Goal: Task Accomplishment & Management: Manage account settings

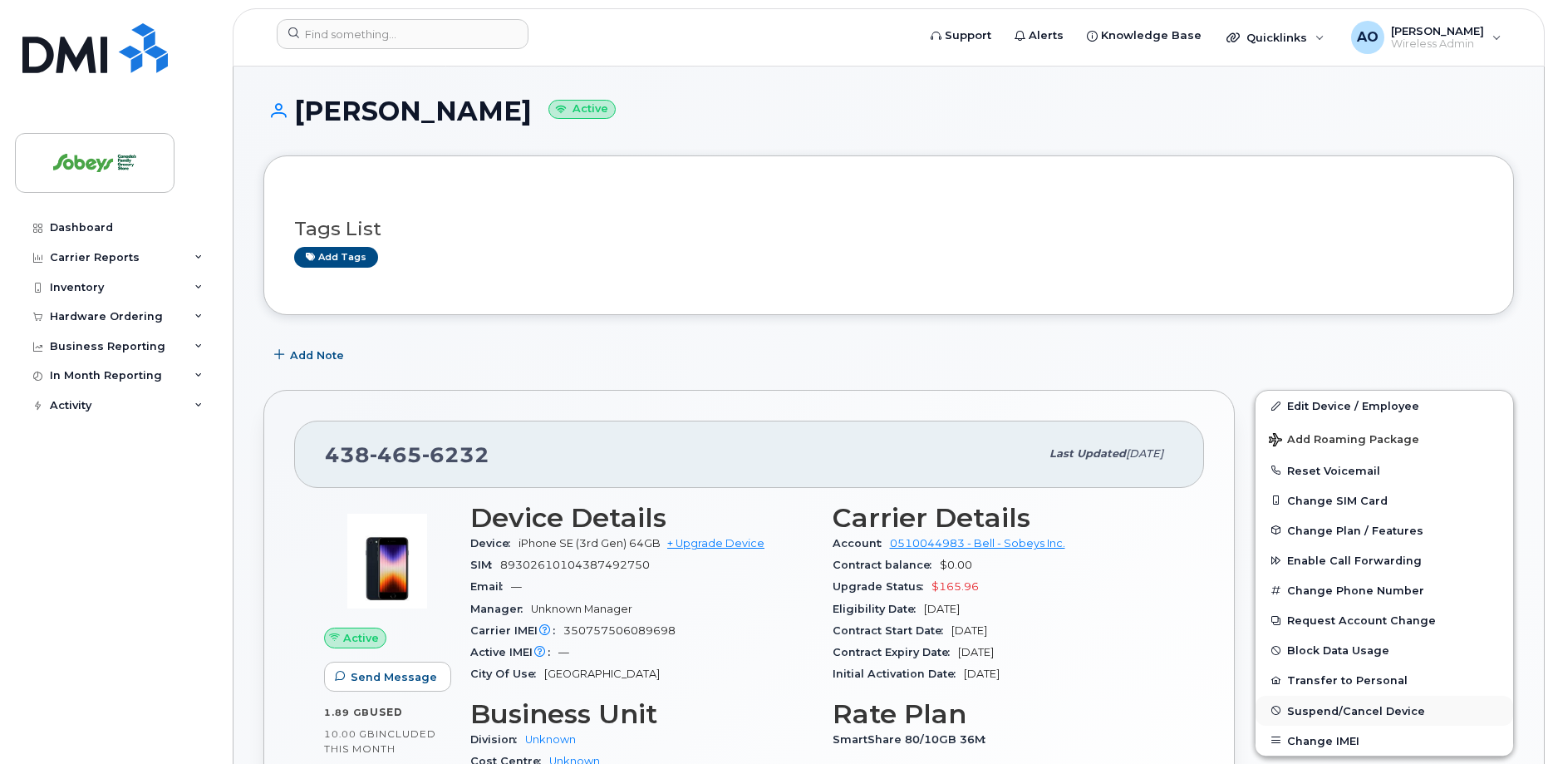
click at [1336, 712] on span "Suspend/Cancel Device" at bounding box center [1356, 710] width 138 height 12
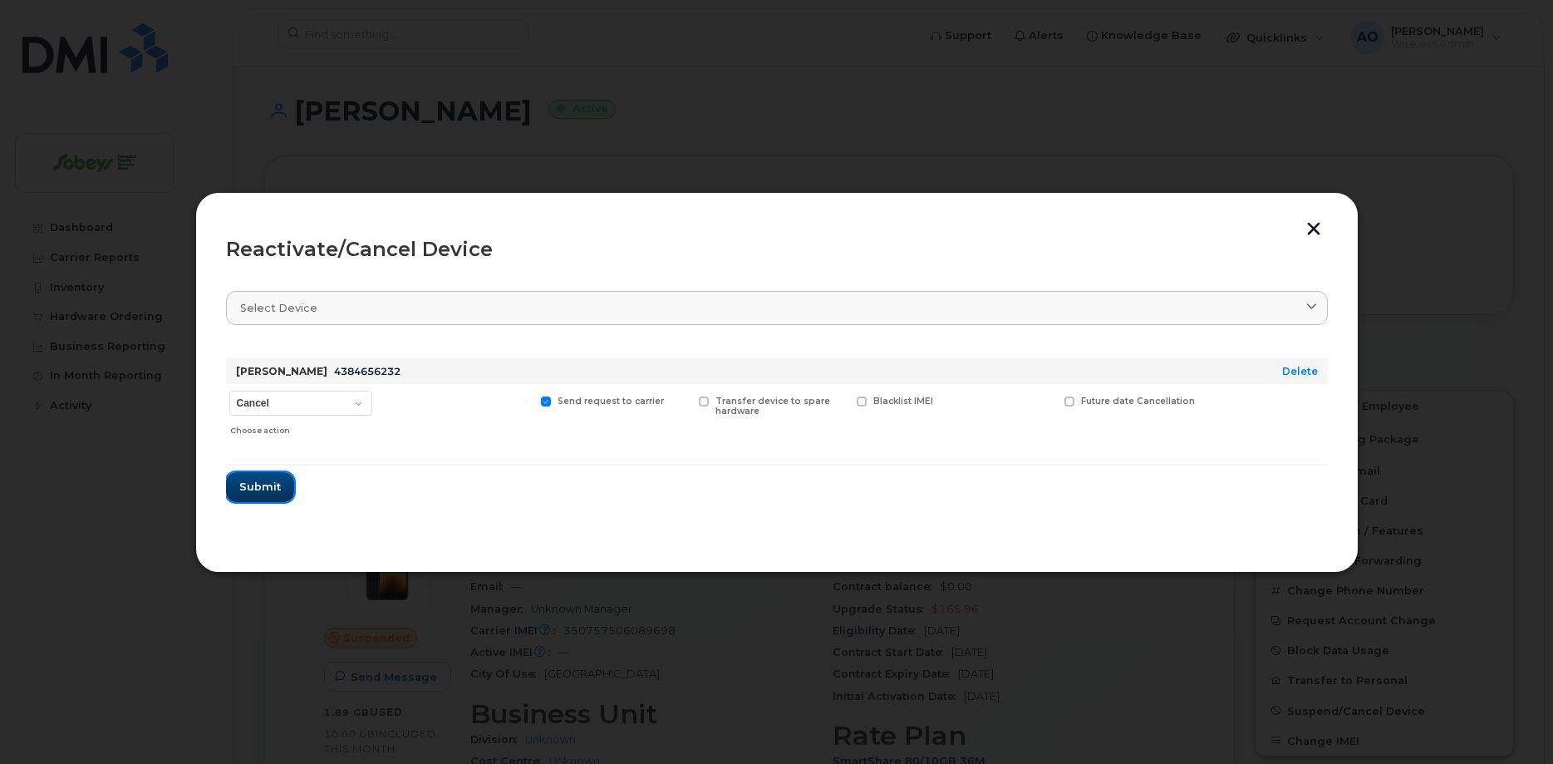
click at [280, 499] on button "Submit" at bounding box center [260, 487] width 68 height 30
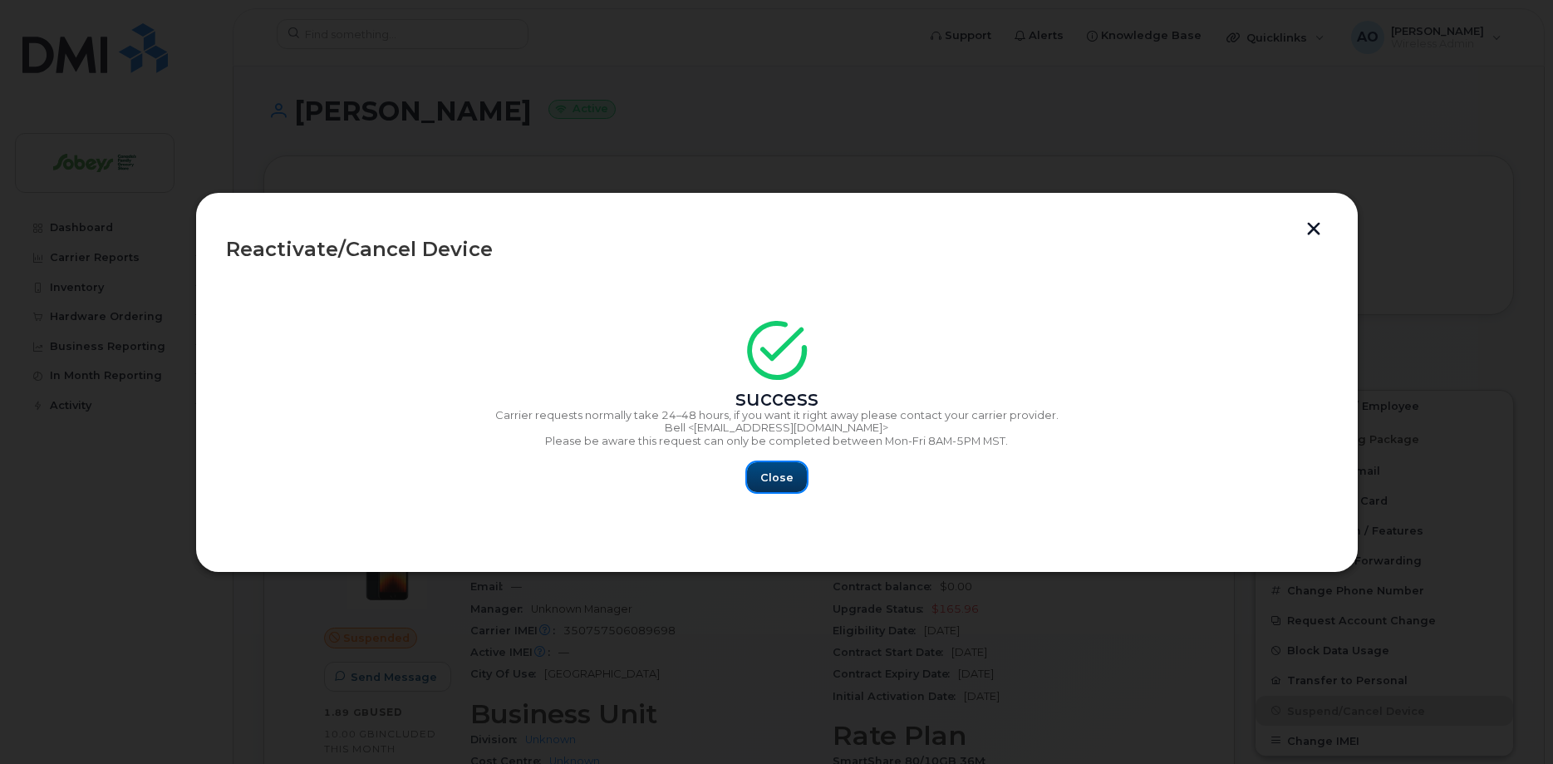
click at [778, 484] on span "Close" at bounding box center [776, 478] width 33 height 16
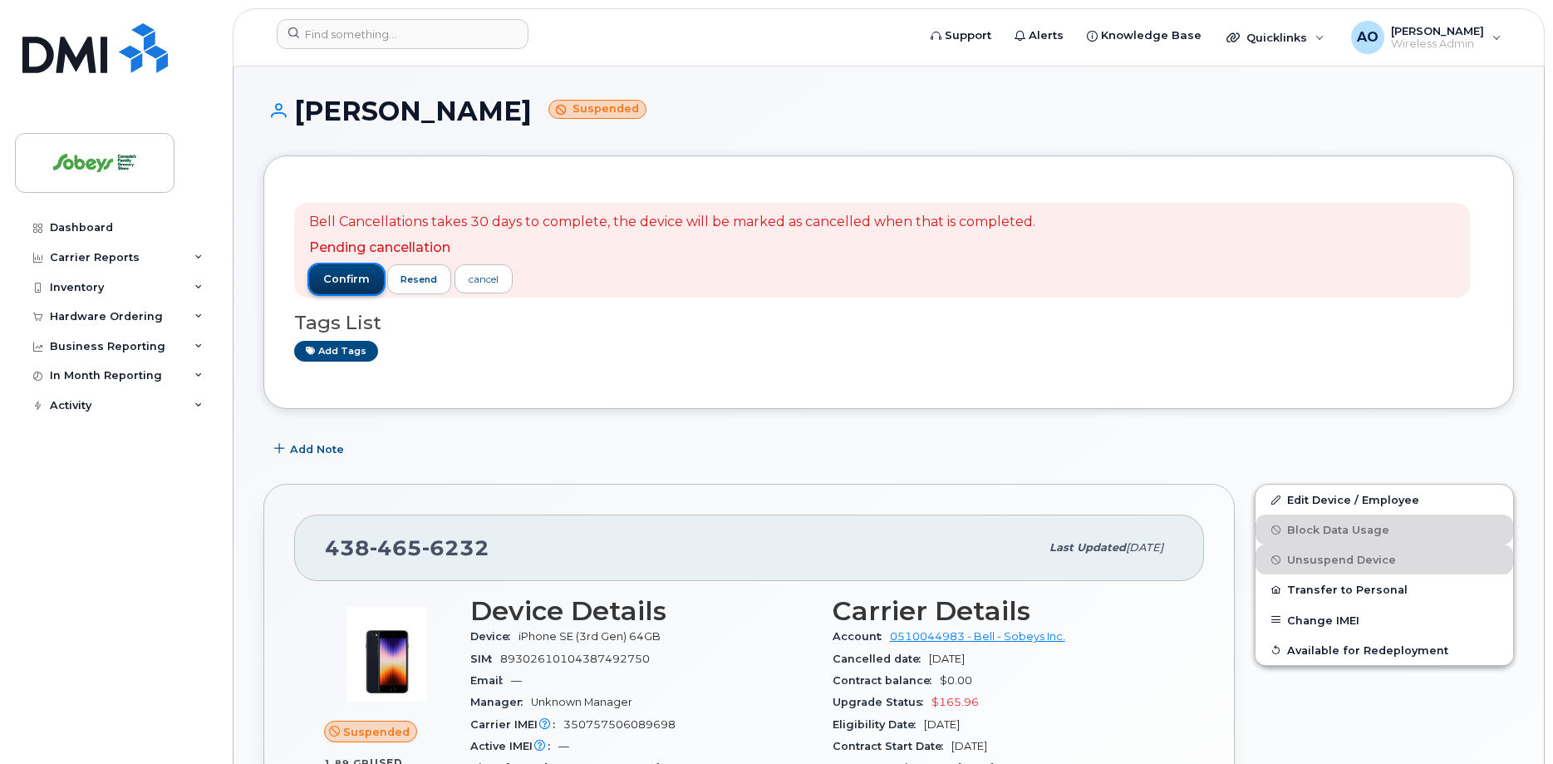
click at [338, 284] on span "confirm" at bounding box center [346, 279] width 47 height 15
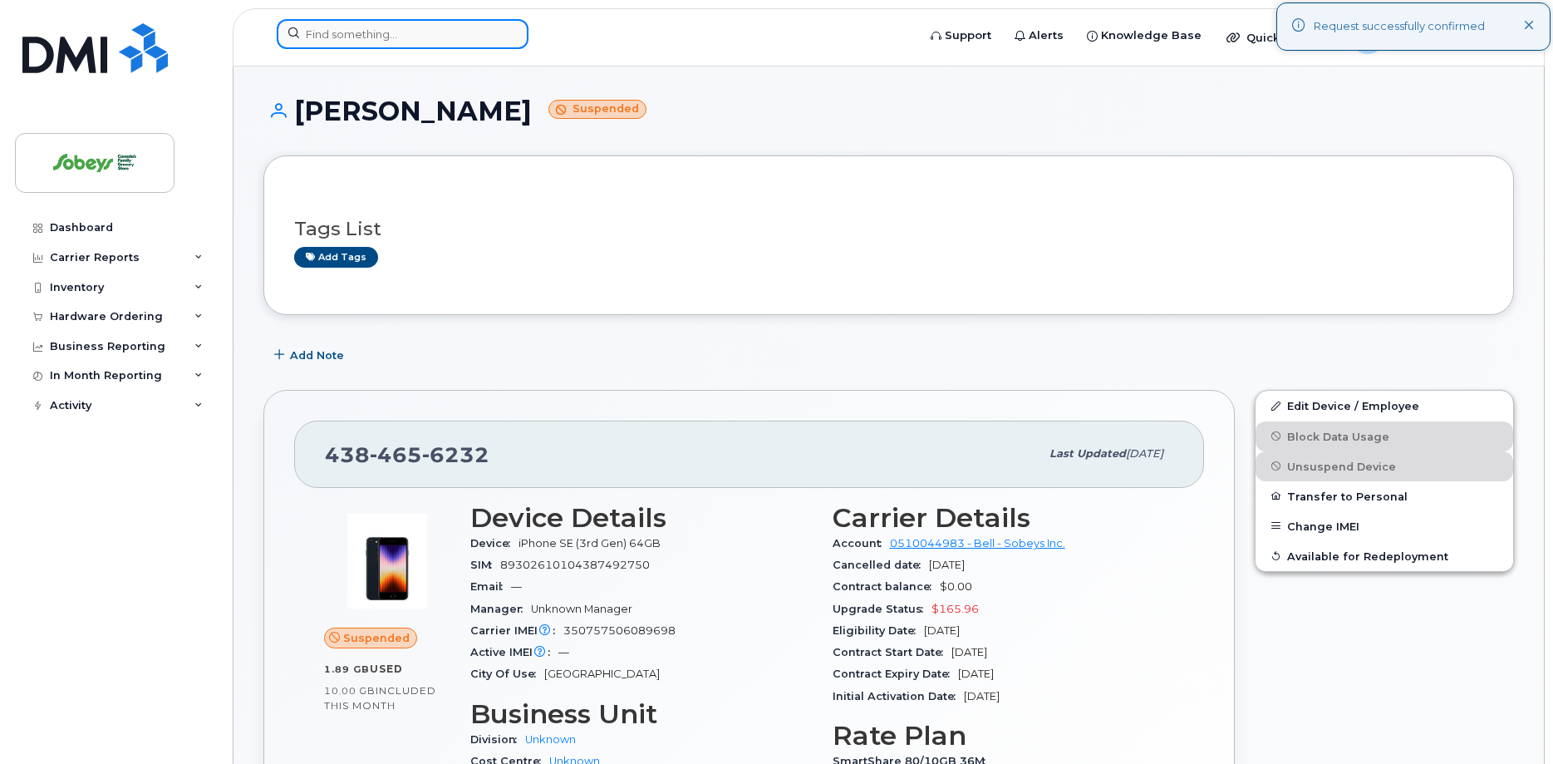
click at [396, 43] on input at bounding box center [403, 34] width 252 height 30
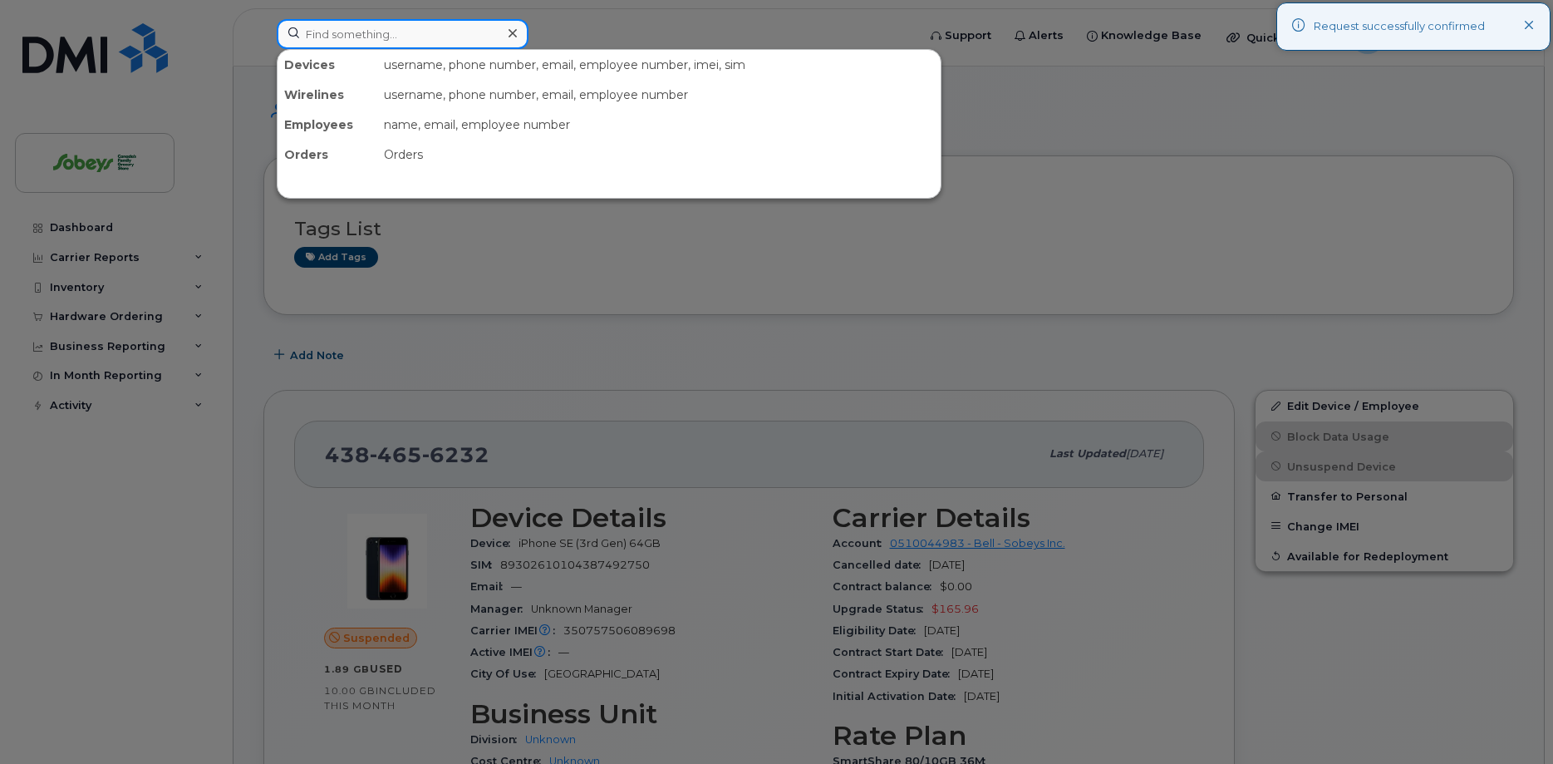
click at [396, 43] on input at bounding box center [403, 34] width 252 height 30
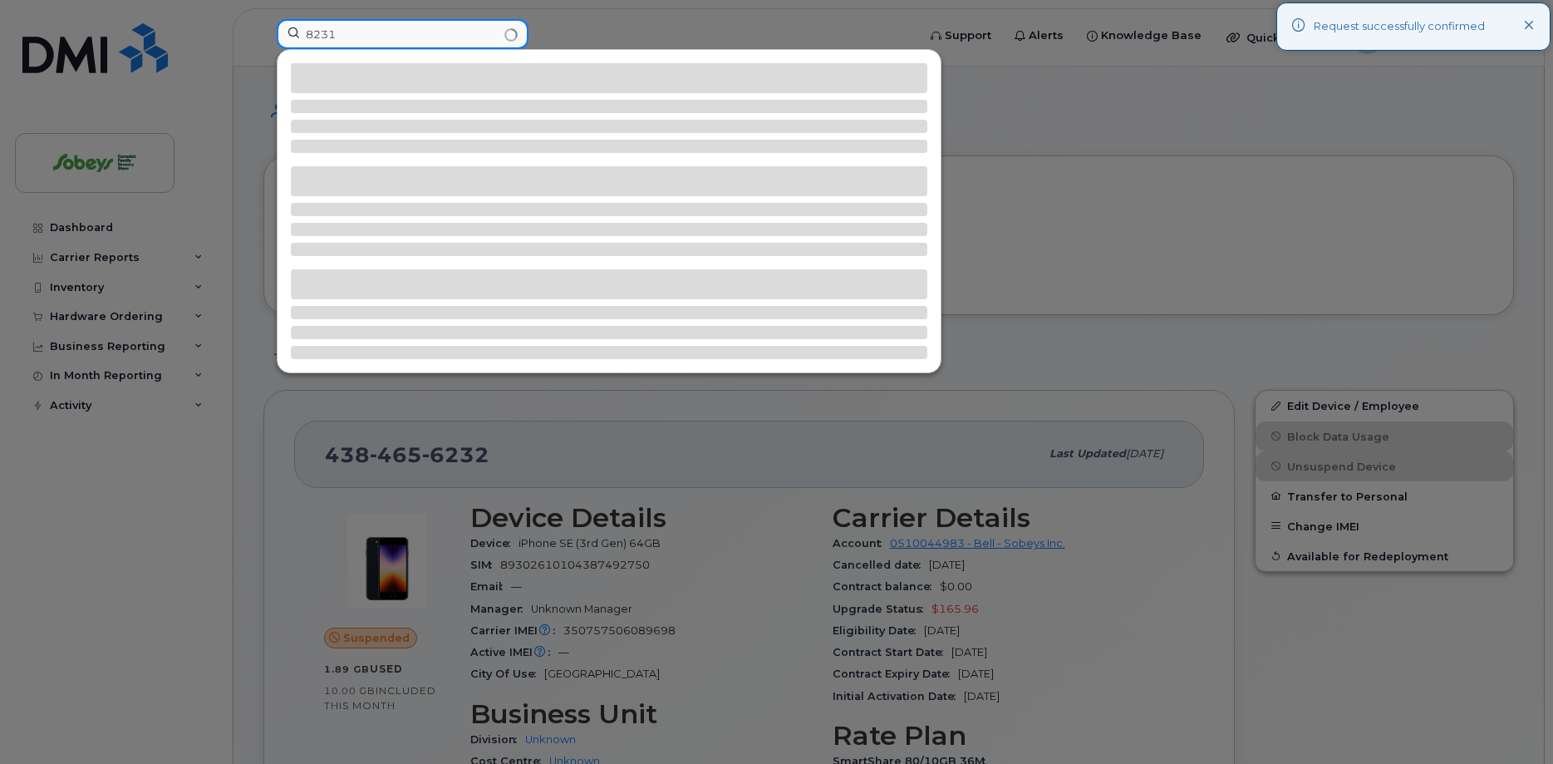
type input "8231"
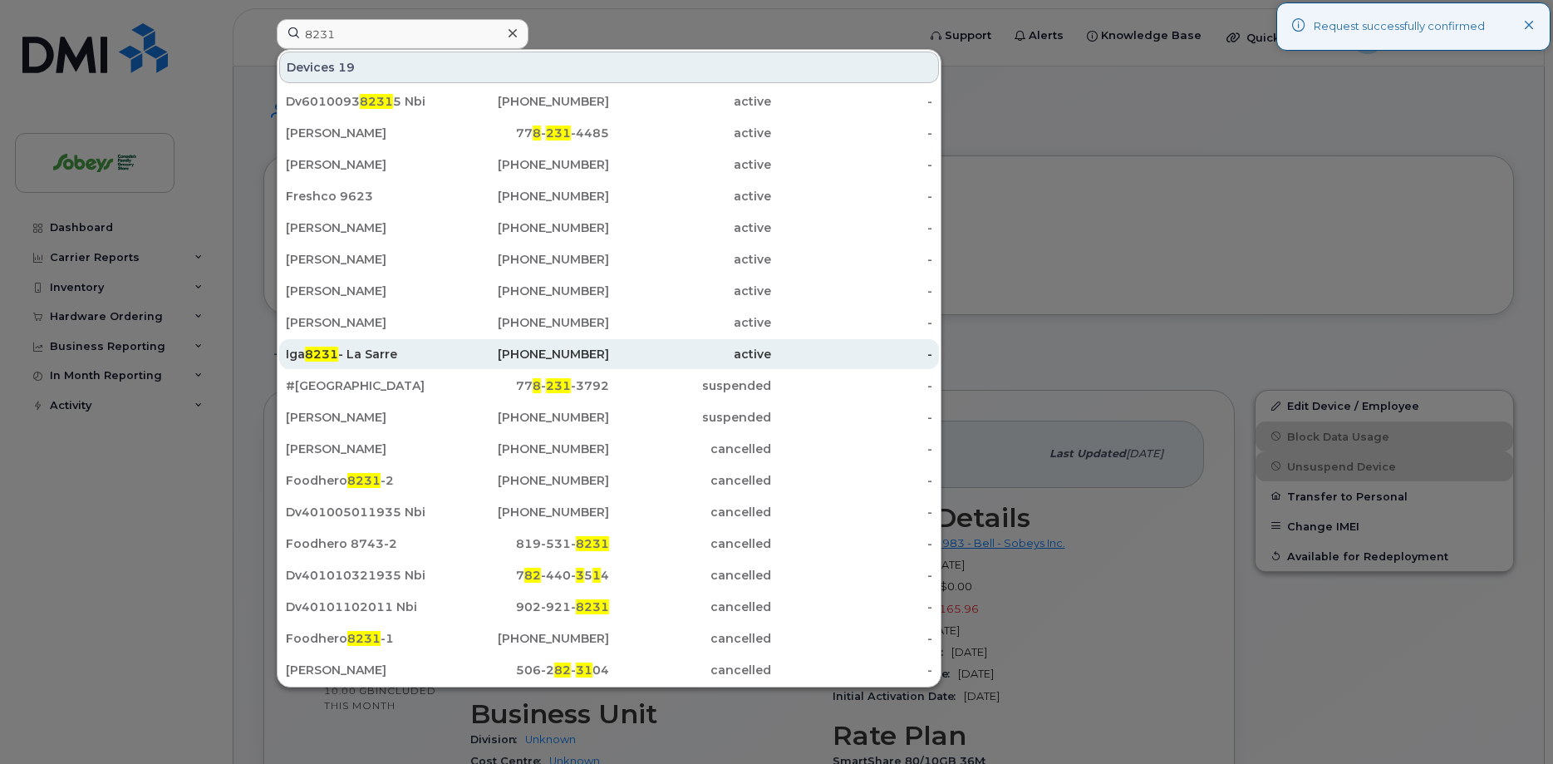
click at [360, 349] on div "Iga 8231 - La Sarre" at bounding box center [367, 354] width 162 height 17
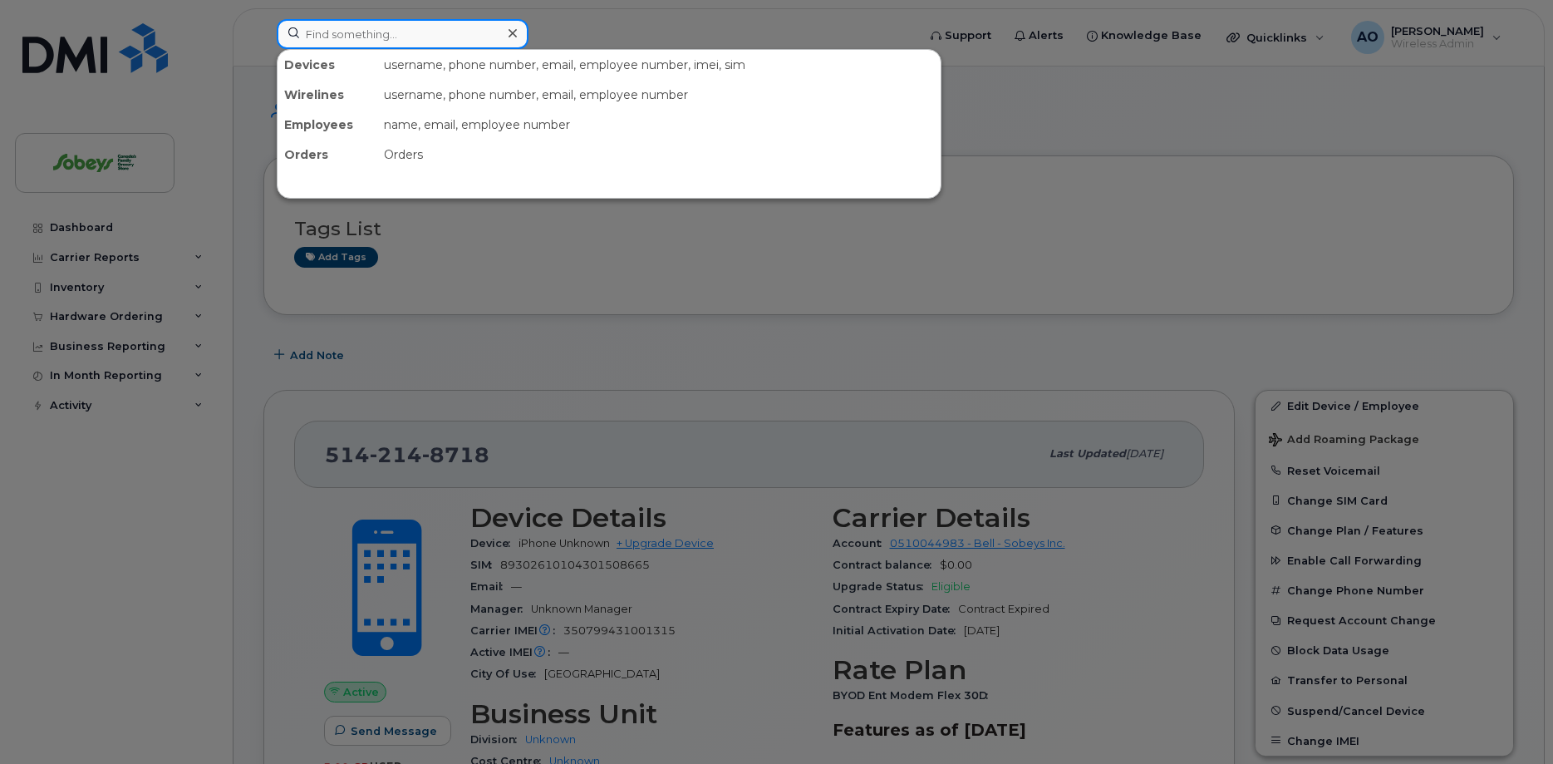
click at [383, 24] on input at bounding box center [403, 34] width 252 height 30
click at [506, 566] on div at bounding box center [776, 382] width 1553 height 764
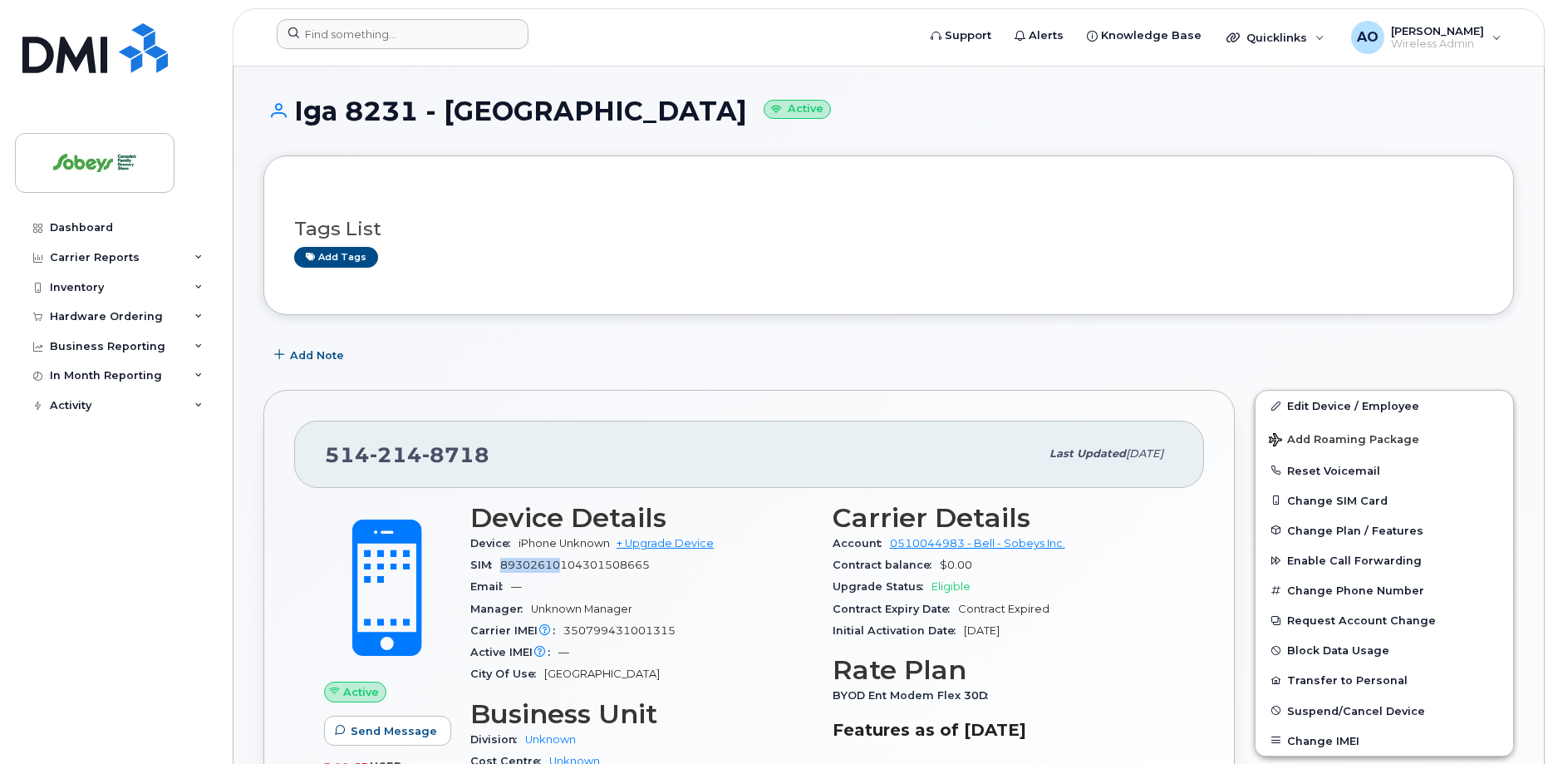
drag, startPoint x: 504, startPoint y: 566, endPoint x: 563, endPoint y: 569, distance: 58.3
click at [563, 569] on span "89302610104301508665" at bounding box center [575, 565] width 150 height 12
copy span "89302610"
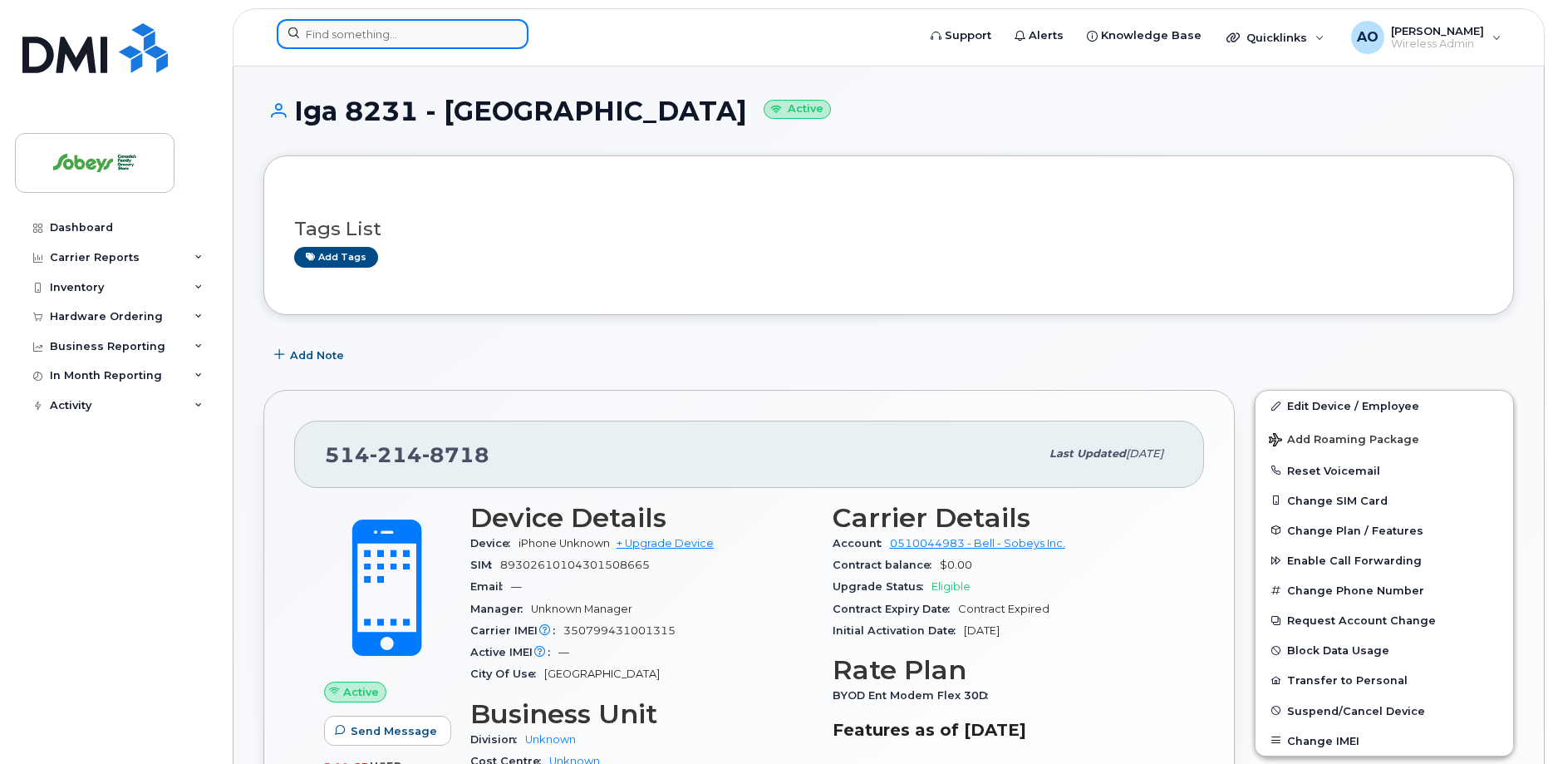
click at [372, 38] on input at bounding box center [403, 34] width 252 height 30
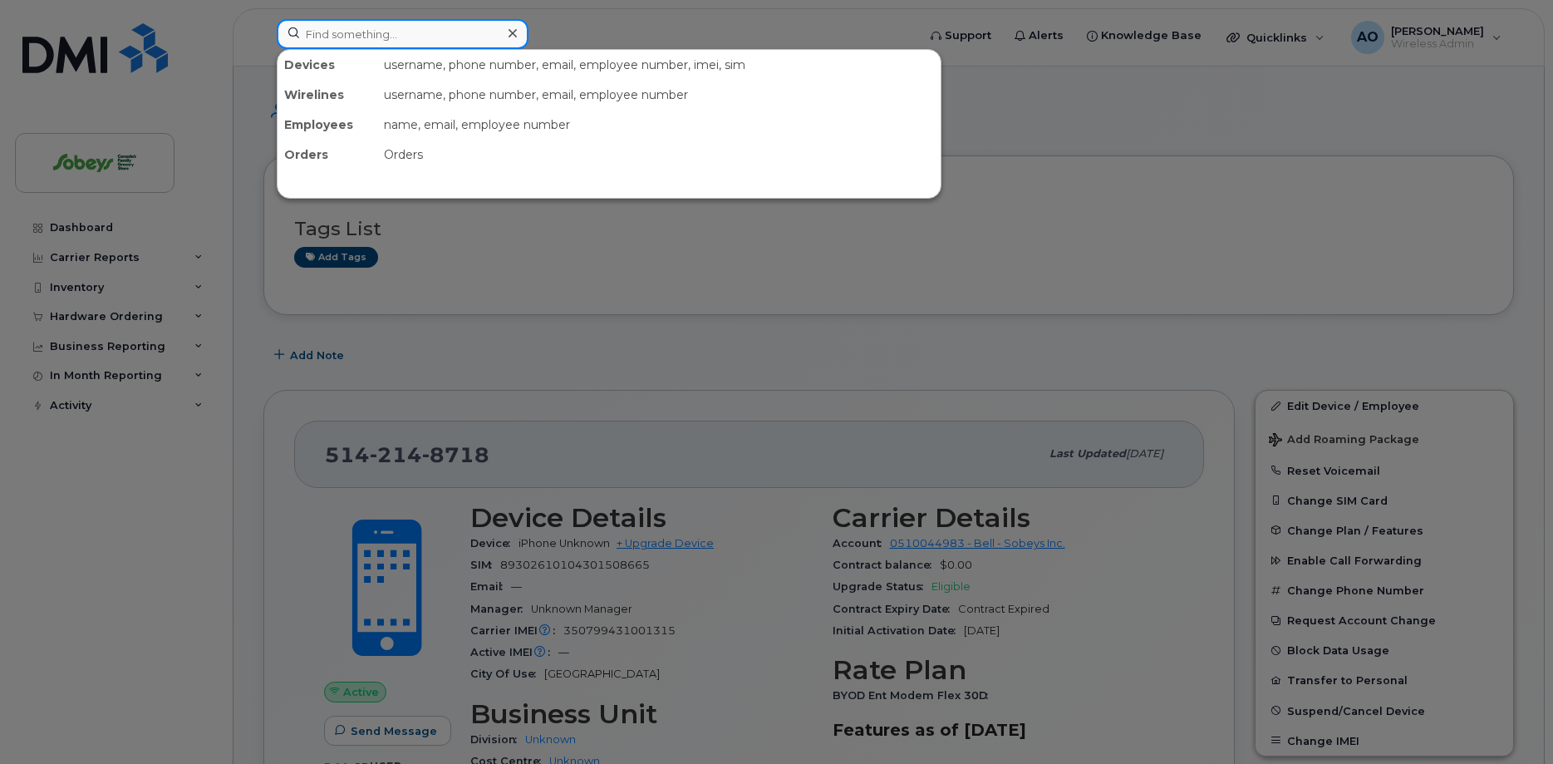
paste input "89302610"
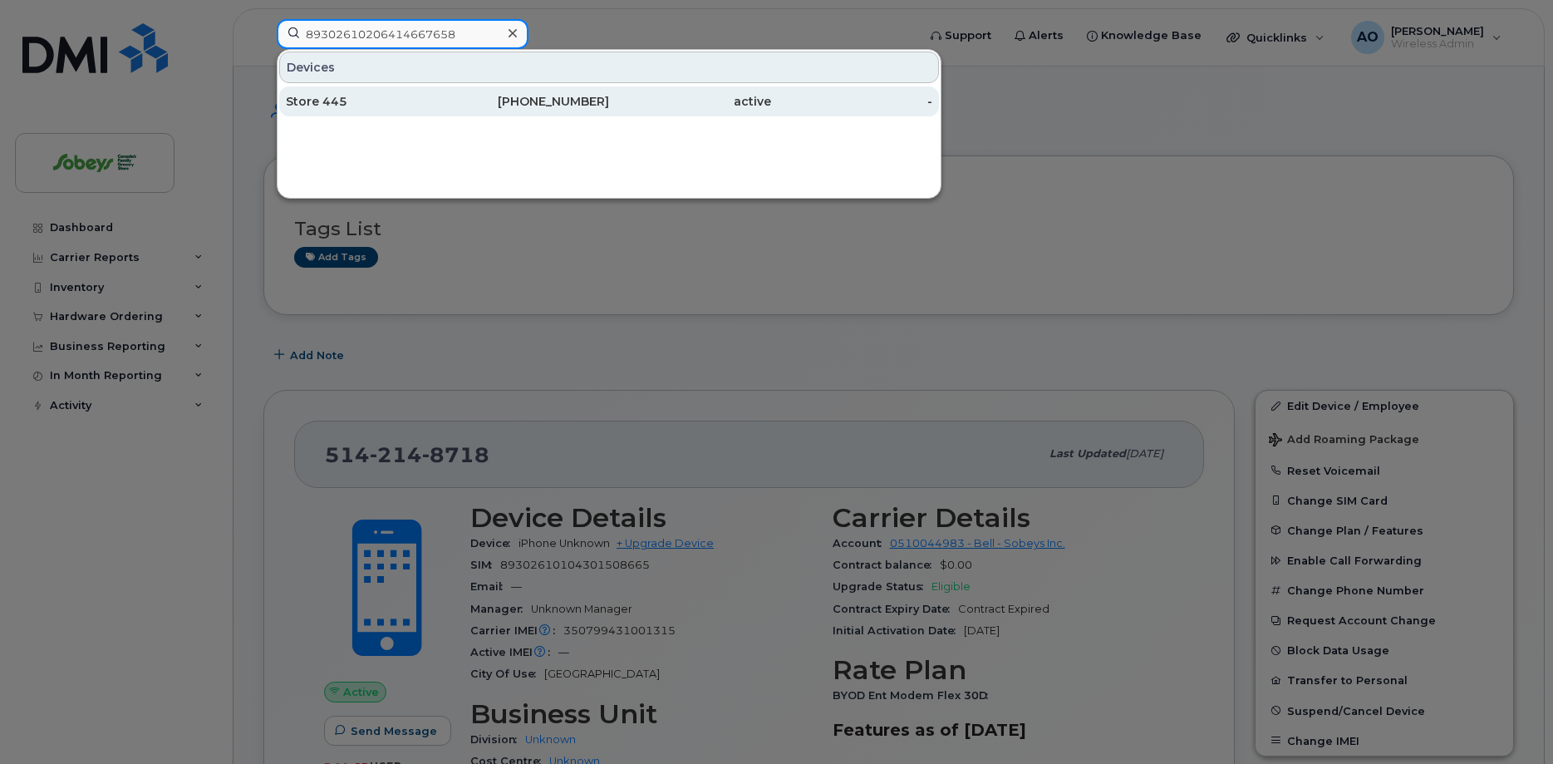
type input "89302610206414667658"
click at [313, 93] on div "Store 445" at bounding box center [367, 101] width 162 height 30
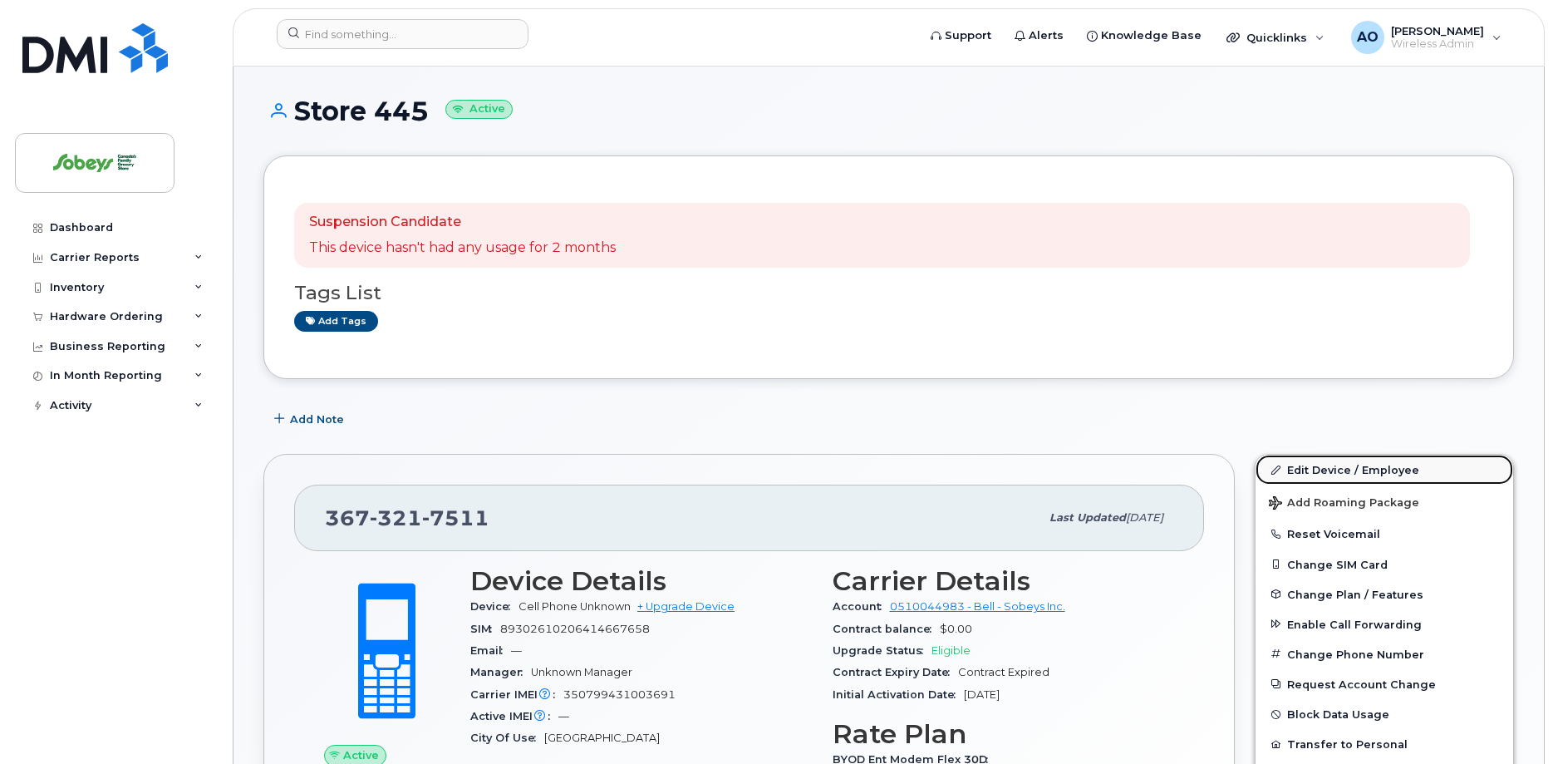
click at [1343, 463] on link "Edit Device / Employee" at bounding box center [1385, 470] width 258 height 30
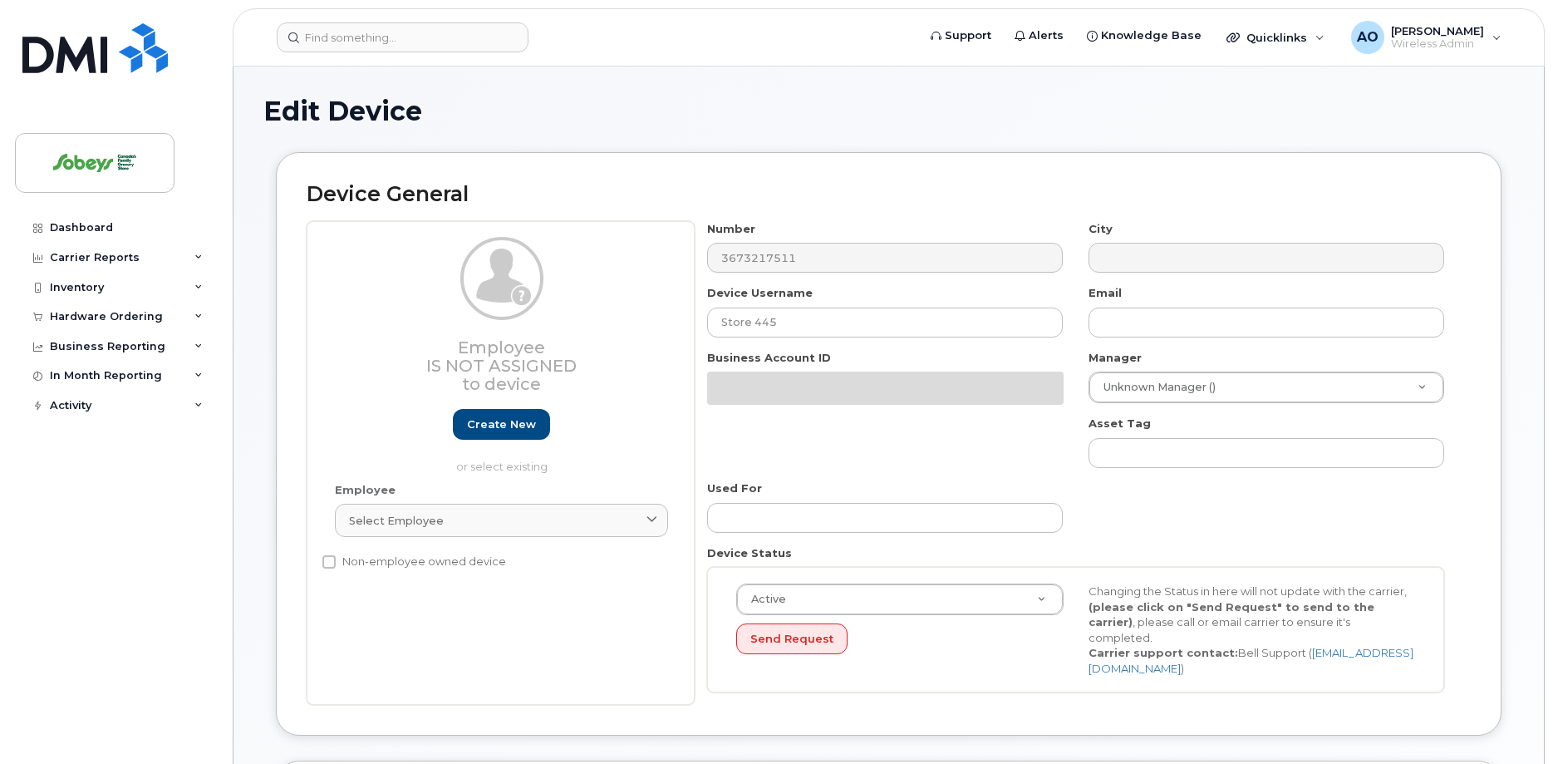
select select "17270599"
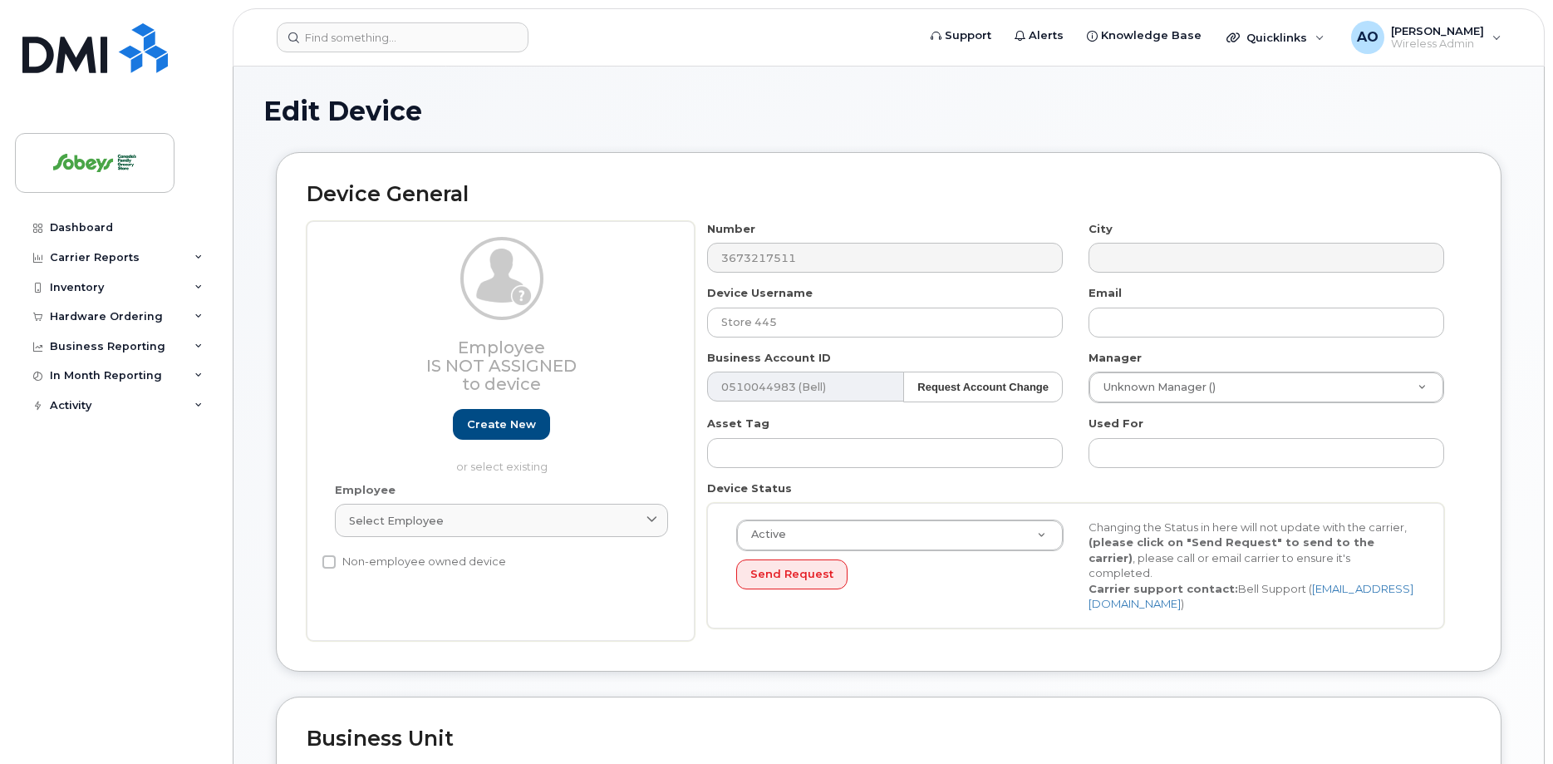
click at [741, 342] on div "Number 3673217511 City Device Username Store 445 Email Business Account ID 0510…" at bounding box center [1076, 431] width 763 height 420
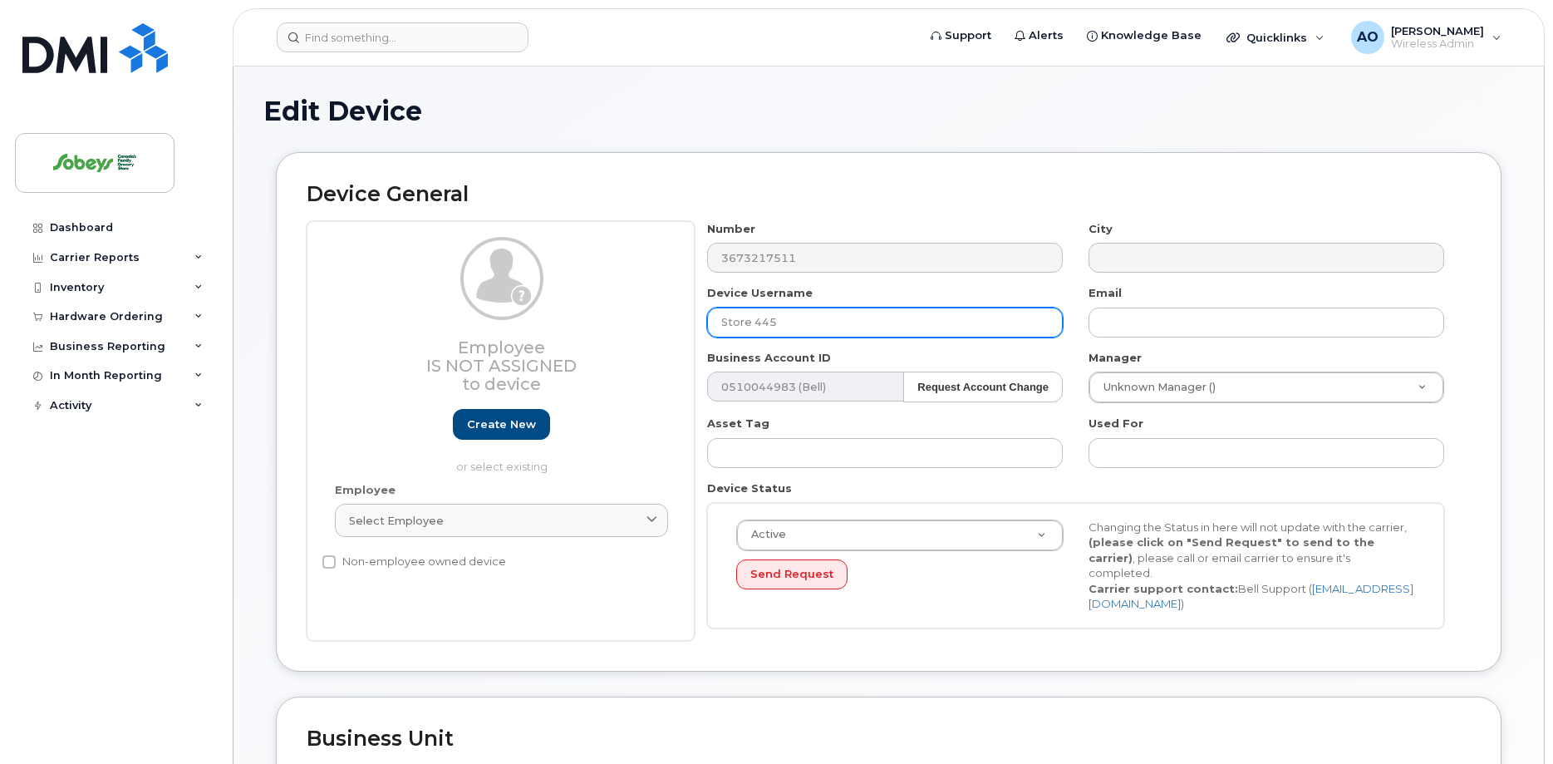
drag, startPoint x: 752, startPoint y: 322, endPoint x: 691, endPoint y: 313, distance: 62.1
click at [707, 313] on input "Store 445" at bounding box center [885, 323] width 356 height 30
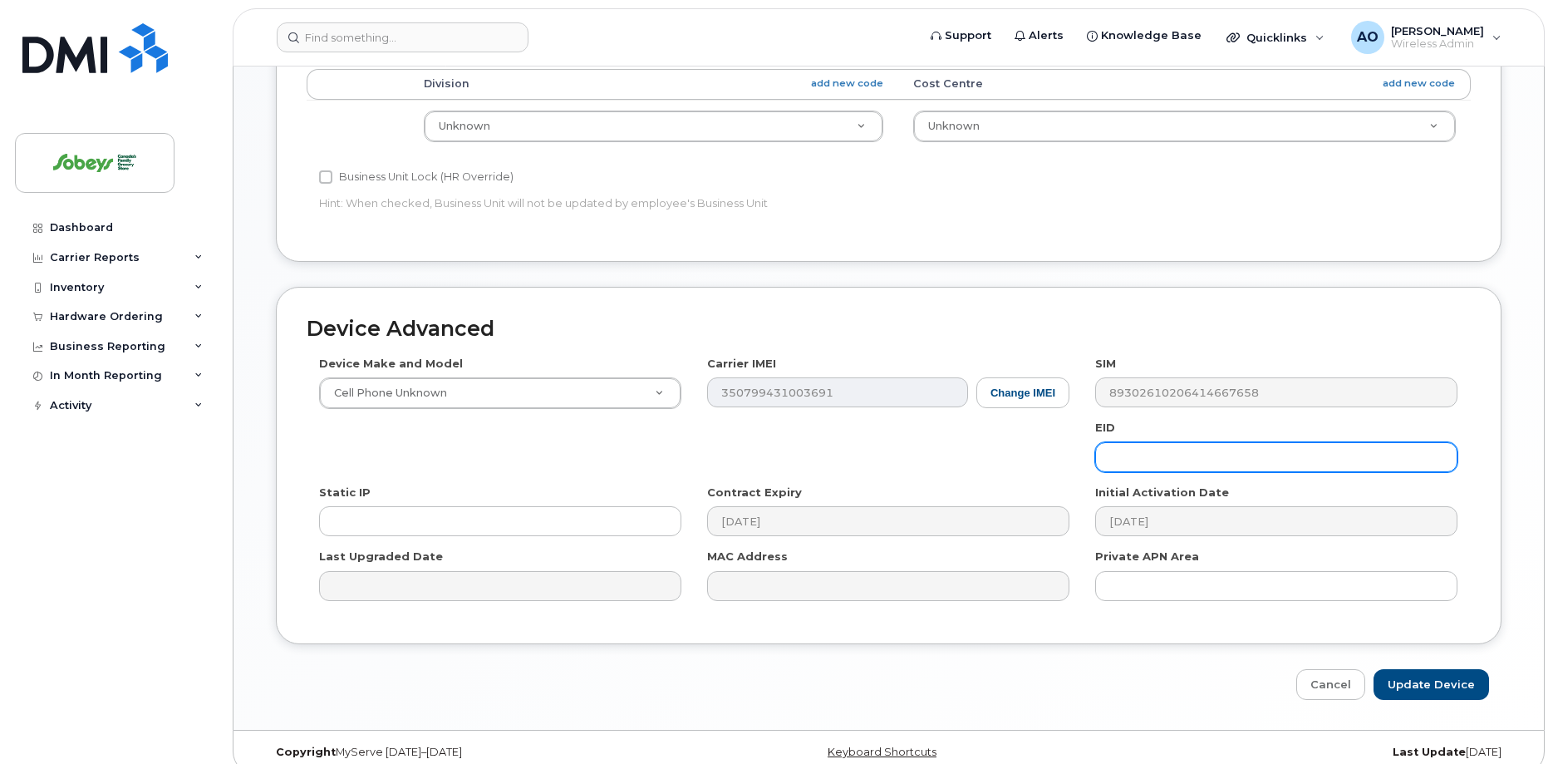
scroll to position [699, 0]
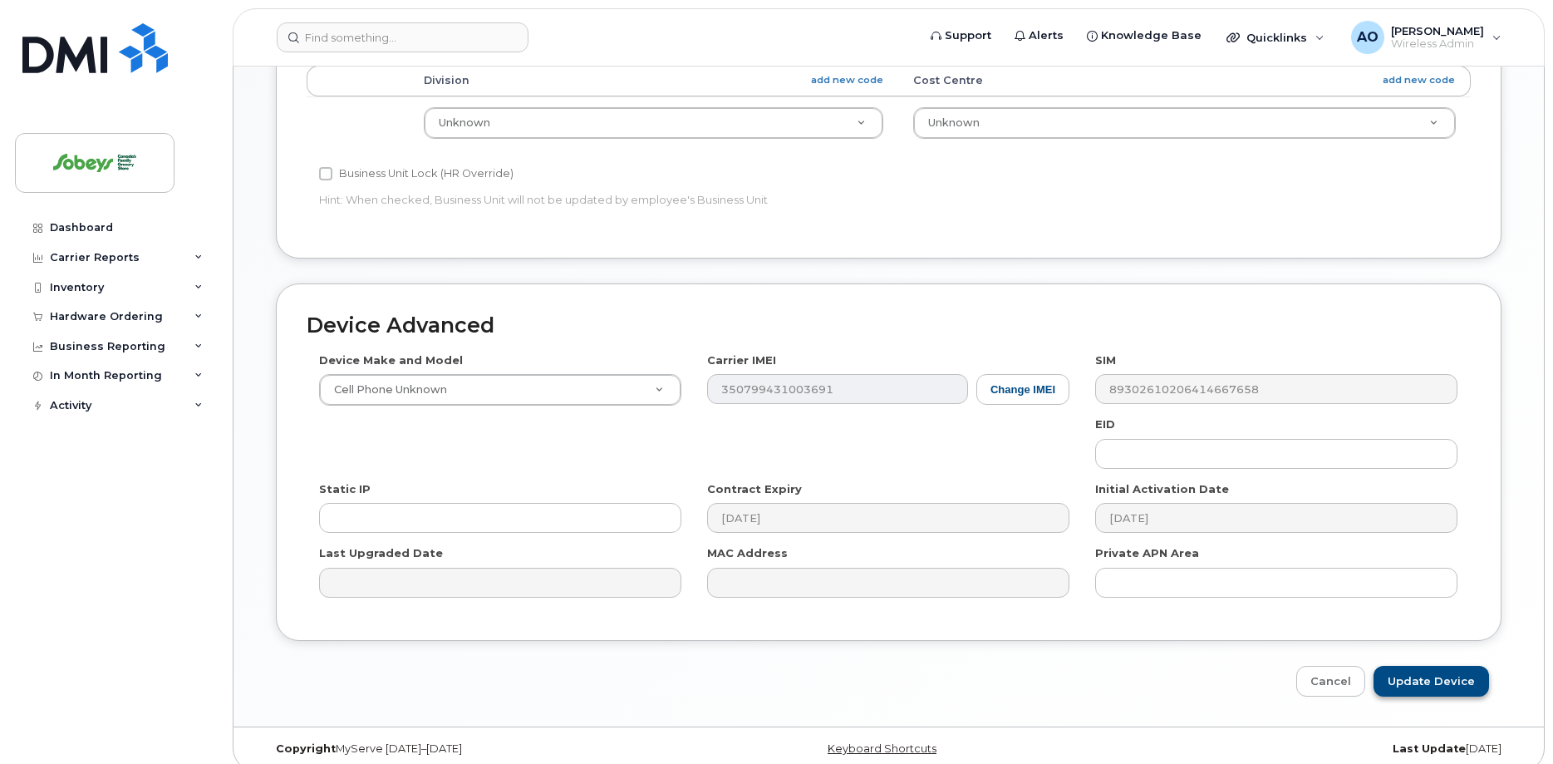
type input "5191 Sobeys"
drag, startPoint x: 1465, startPoint y: 666, endPoint x: 1016, endPoint y: 406, distance: 518.3
click at [1466, 667] on input "Update Device" at bounding box center [1432, 681] width 116 height 31
type input "Saving..."
